Goal: Information Seeking & Learning: Learn about a topic

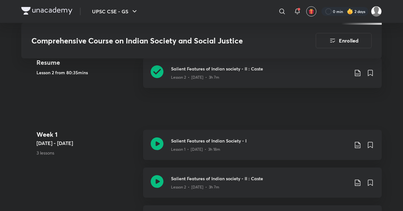
scroll to position [278, 0]
click at [123, 9] on button "UPSC CSE - GS" at bounding box center [115, 11] width 54 height 13
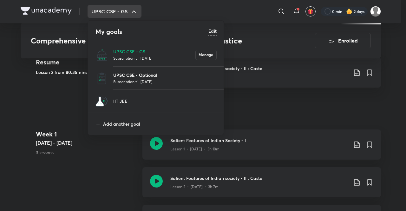
click at [133, 76] on p "UPSC CSE - Optional" at bounding box center [165, 75] width 104 height 7
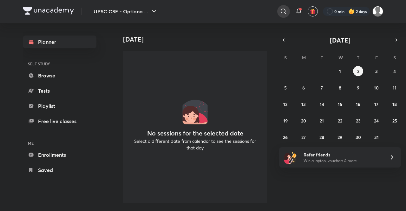
click at [284, 16] on div at bounding box center [284, 11] width 13 height 13
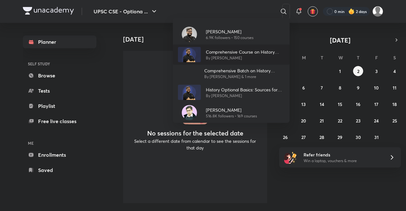
click at [200, 54] on img at bounding box center [189, 54] width 23 height 15
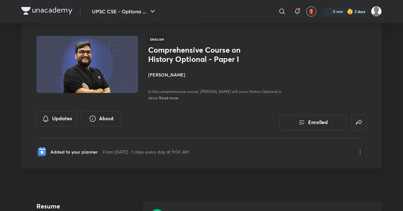
scroll to position [33, 0]
click at [280, 14] on icon at bounding box center [283, 12] width 8 height 8
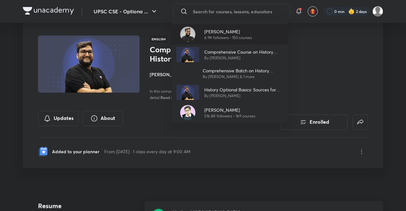
click at [211, 35] on p "6.9K followers • 150 courses" at bounding box center [229, 38] width 48 height 6
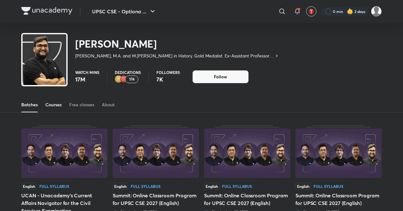
click at [51, 106] on div "Courses" at bounding box center [53, 105] width 16 height 6
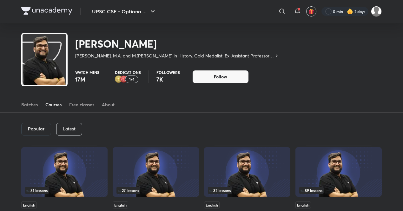
click at [80, 131] on div "Latest" at bounding box center [69, 129] width 26 height 13
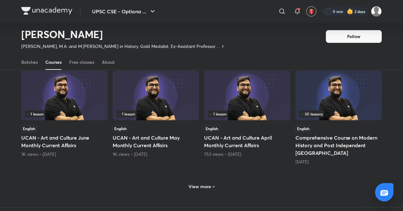
scroll to position [275, 0]
click at [190, 183] on h6 "View more" at bounding box center [200, 186] width 23 height 6
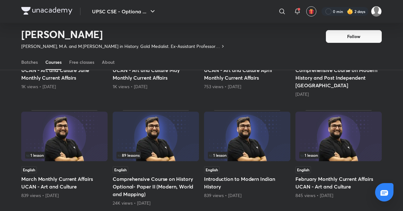
scroll to position [343, 0]
click at [161, 139] on img at bounding box center [156, 136] width 86 height 50
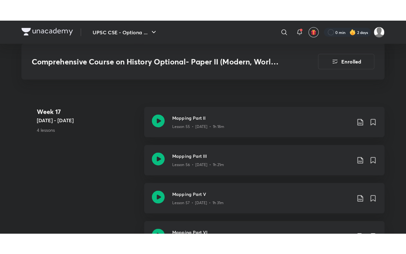
scroll to position [2958, 0]
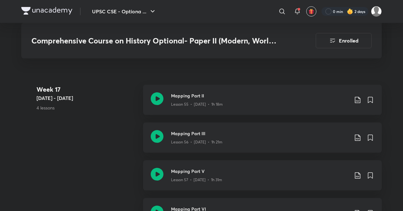
click at [109, 135] on div "Week 17 Jan 20 - 26 4 lessons Mapping Part II Lesson 55 • Jan 20 • 1h 18m Mappi…" at bounding box center [201, 160] width 361 height 151
click at [156, 168] on icon at bounding box center [157, 174] width 13 height 13
